Goal: Share content

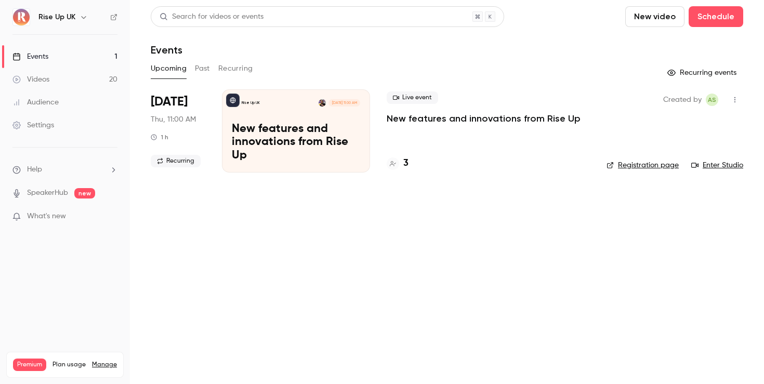
click at [65, 83] on link "Videos 20" at bounding box center [65, 79] width 130 height 23
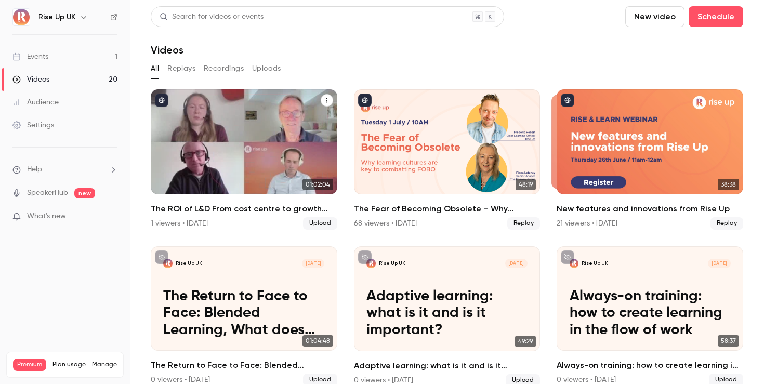
click at [325, 101] on icon "The ROI of L&D From cost centre to growth engine" at bounding box center [327, 100] width 6 height 6
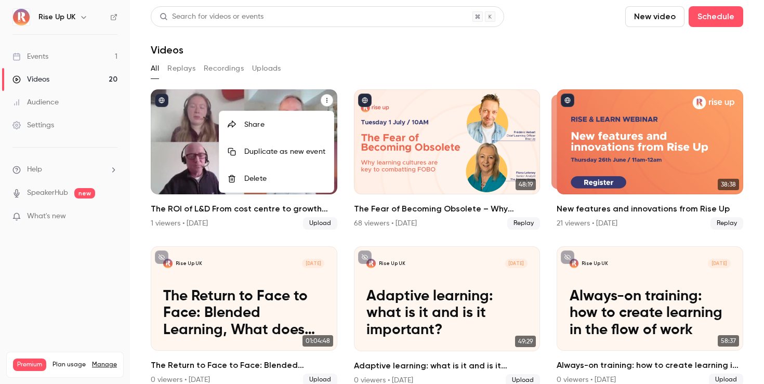
click at [297, 127] on div "Share" at bounding box center [284, 124] width 81 height 10
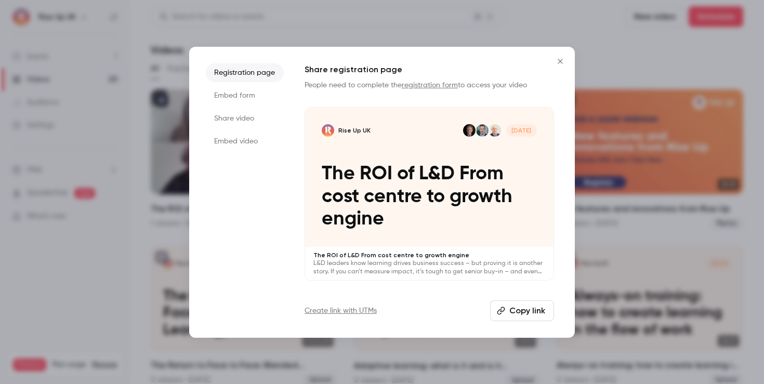
click at [514, 311] on button "Copy link" at bounding box center [522, 310] width 64 height 21
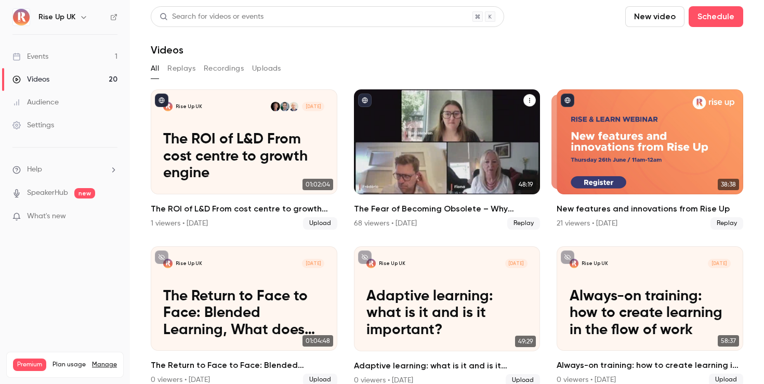
click at [527, 103] on icon "The Fear of Becoming Obsolete – Why Learning Cultures are Key to Combatting FOBO" at bounding box center [529, 100] width 6 height 6
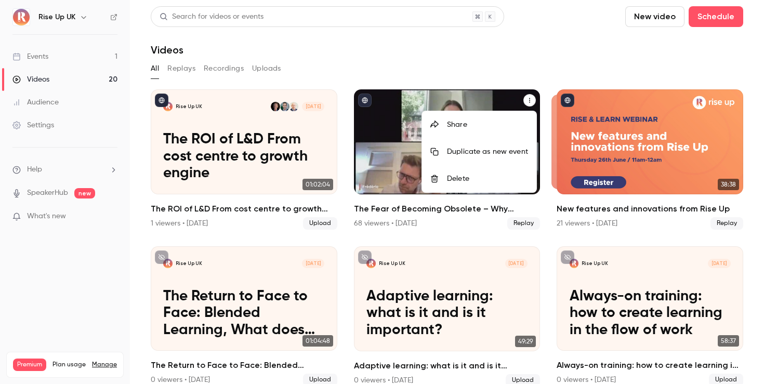
click at [491, 128] on div "Share" at bounding box center [487, 124] width 81 height 10
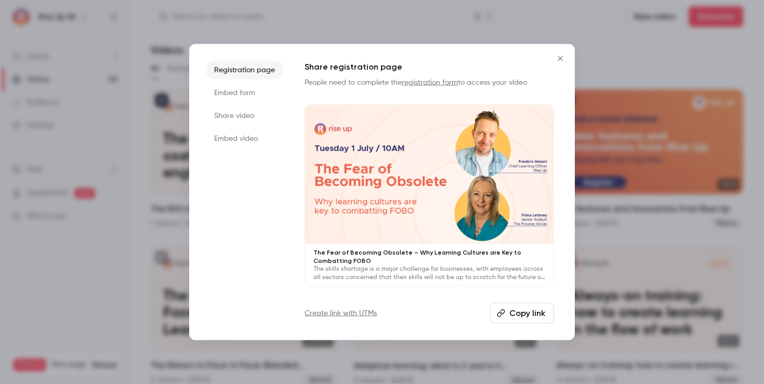
click at [523, 315] on button "Copy link" at bounding box center [522, 313] width 64 height 21
